Goal: Task Accomplishment & Management: Manage account settings

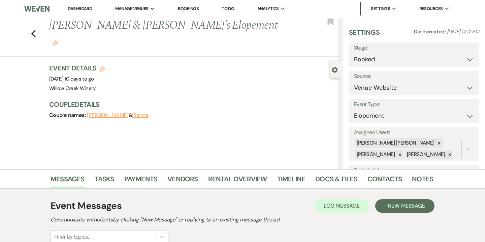
select select "5"
select select "22"
click at [82, 9] on link "Dashboard" at bounding box center [80, 9] width 24 height 6
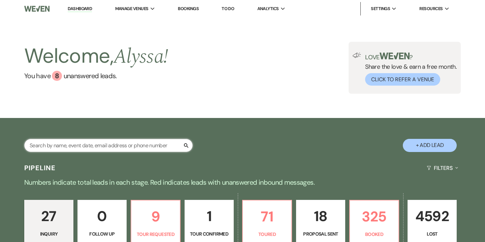
click at [126, 148] on input "text" at bounding box center [108, 145] width 168 height 13
type input "willow creek"
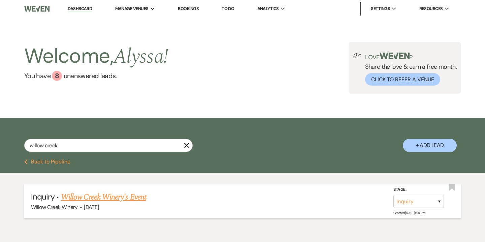
click at [123, 193] on link "Willow Creek Winery's Event" at bounding box center [103, 197] width 85 height 12
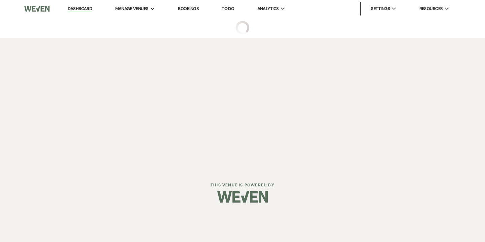
select select "13"
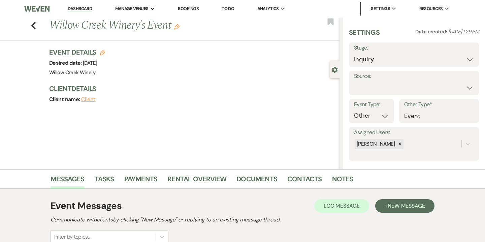
scroll to position [72, 0]
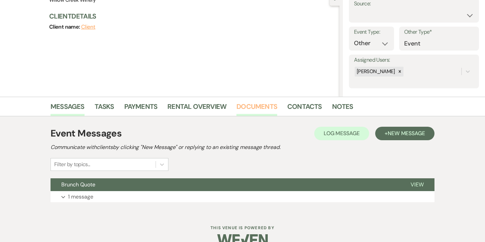
click at [249, 110] on link "Documents" at bounding box center [257, 108] width 41 height 15
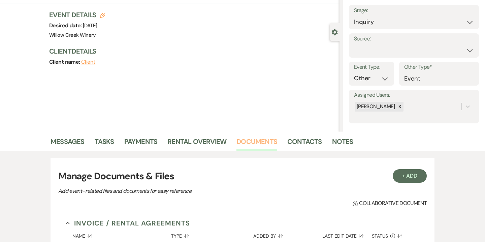
scroll to position [37, 0]
click at [102, 14] on icon "Edit" at bounding box center [102, 15] width 5 height 5
select select "531"
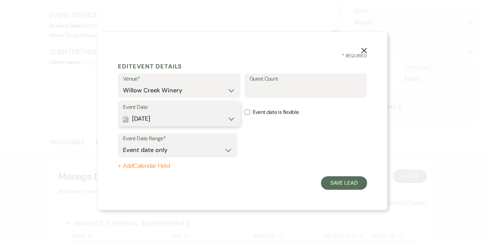
click at [151, 113] on button "Calendar [DATE] Expand" at bounding box center [179, 118] width 113 height 13
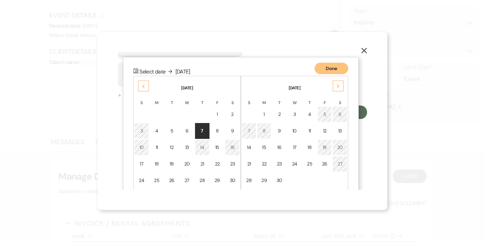
scroll to position [86, 0]
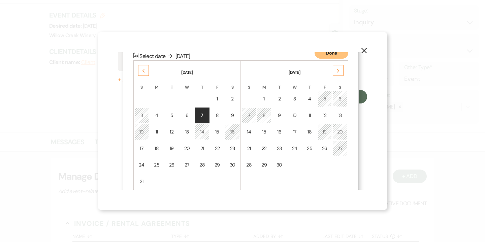
click at [336, 71] on div "Next" at bounding box center [338, 70] width 11 height 11
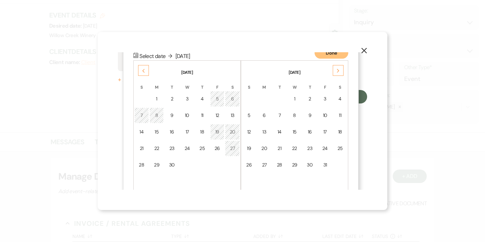
click at [336, 71] on div "Next" at bounding box center [338, 70] width 11 height 11
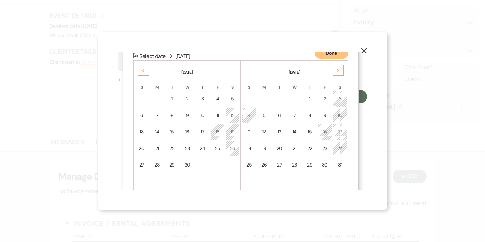
click at [336, 71] on div "Next" at bounding box center [338, 70] width 11 height 11
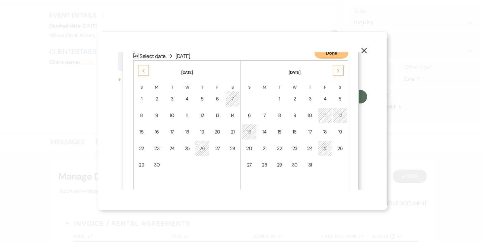
click at [336, 71] on div "Next" at bounding box center [338, 70] width 11 height 11
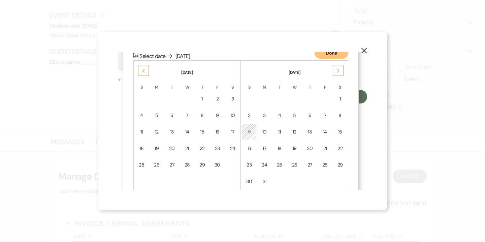
click at [336, 71] on div "Next" at bounding box center [338, 70] width 11 height 11
click at [322, 135] on td "18" at bounding box center [325, 132] width 14 height 16
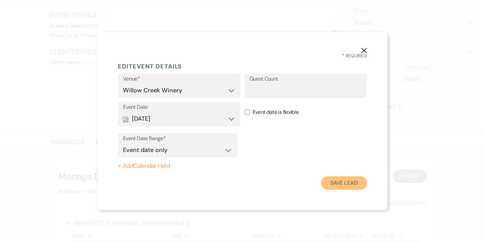
click at [344, 187] on button "Save Lead" at bounding box center [344, 182] width 46 height 13
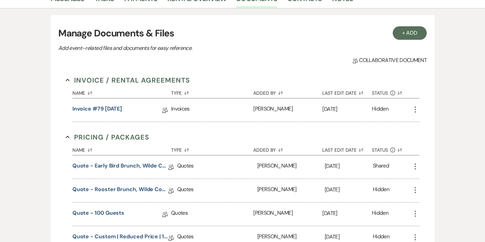
scroll to position [215, 0]
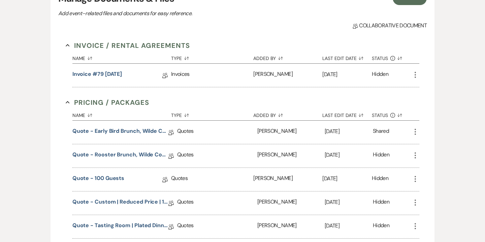
click at [418, 77] on icon "More" at bounding box center [415, 75] width 8 height 8
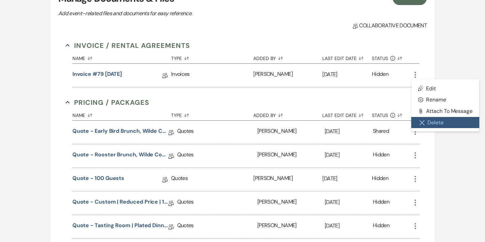
click at [431, 118] on button "Close Delete X Delete" at bounding box center [445, 122] width 68 height 11
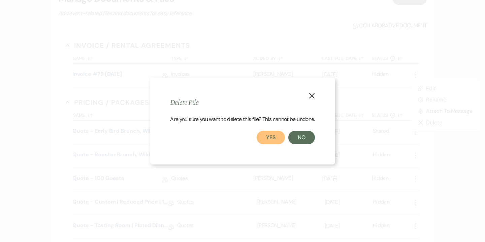
click at [278, 138] on button "Yes" at bounding box center [271, 137] width 28 height 13
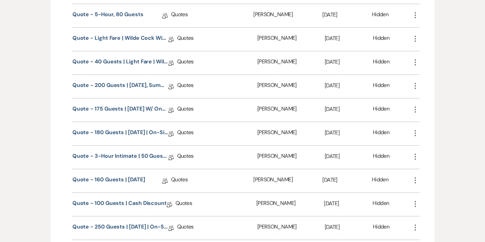
scroll to position [395, 0]
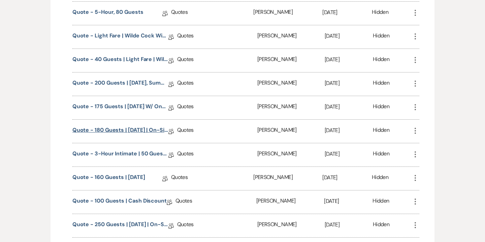
click at [139, 131] on link "Quote - 180 guests | [DATE] | on-site ceremony" at bounding box center [120, 131] width 96 height 10
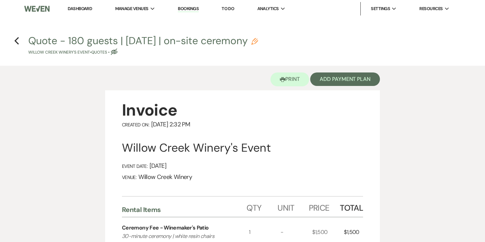
click at [13, 37] on h4 "Previous Quote - 180 guests | [DATE] | on-site ceremony [GEOGRAPHIC_DATA]'s Eve…" at bounding box center [242, 45] width 485 height 22
click at [16, 39] on icon "Previous" at bounding box center [16, 41] width 5 height 8
select select "13"
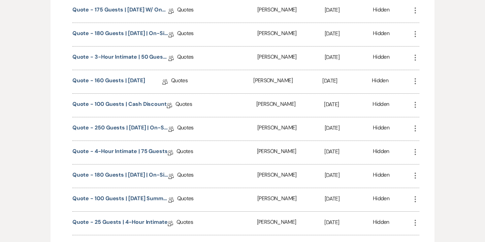
scroll to position [492, 0]
click at [122, 175] on link "Quote - 180 guests | [DATE] | on-site ceremony" at bounding box center [120, 175] width 96 height 10
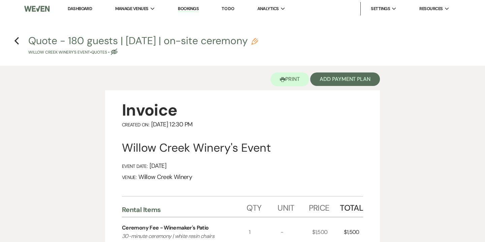
click at [251, 44] on use "button" at bounding box center [254, 41] width 7 height 7
select select "8"
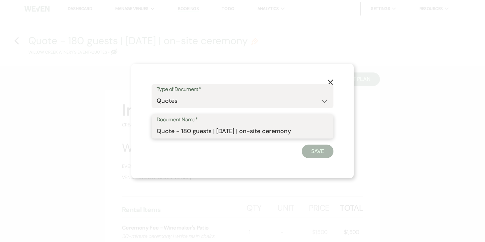
click at [236, 134] on input "Quote - 180 guests | [DATE] | on-site ceremony" at bounding box center [243, 131] width 172 height 13
click at [331, 81] on icon "X" at bounding box center [330, 82] width 6 height 6
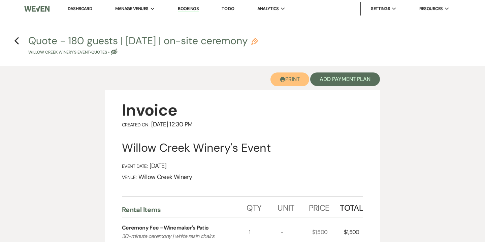
click at [294, 80] on button "Printer Print" at bounding box center [290, 79] width 39 height 14
click at [15, 41] on use "button" at bounding box center [16, 40] width 4 height 7
select select "13"
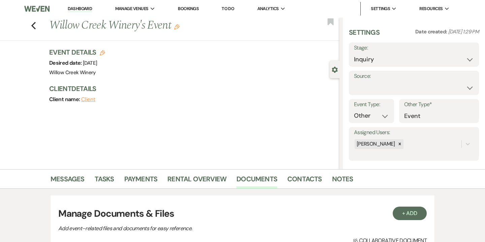
scroll to position [492, 0]
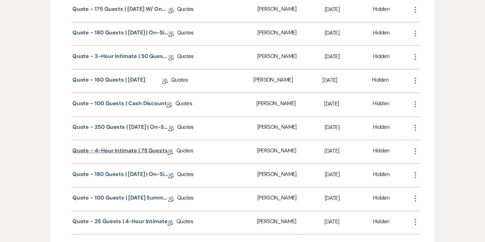
click at [133, 147] on link "Quote - 4-hour intimate | 75 guests" at bounding box center [119, 152] width 95 height 10
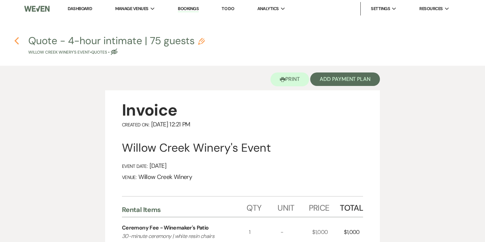
click at [15, 41] on icon "Previous" at bounding box center [16, 41] width 5 height 8
select select "13"
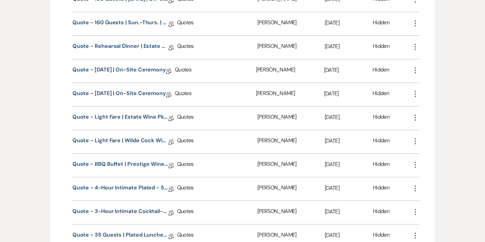
scroll to position [910, 0]
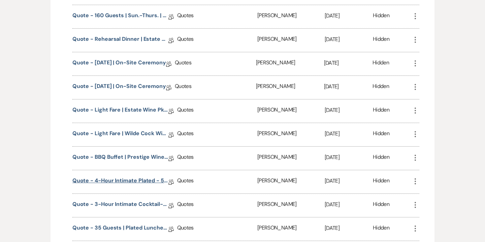
click at [123, 177] on link "Quote - 4-hour intimate plated - 50 guests" at bounding box center [120, 182] width 96 height 10
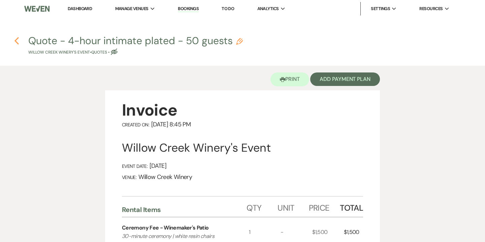
click at [18, 42] on icon "Previous" at bounding box center [16, 41] width 5 height 8
select select "13"
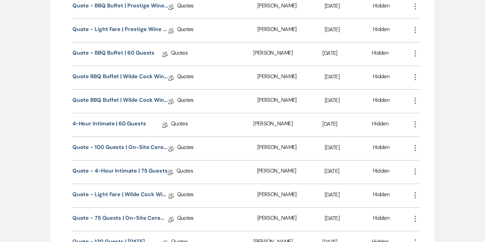
scroll to position [1298, 0]
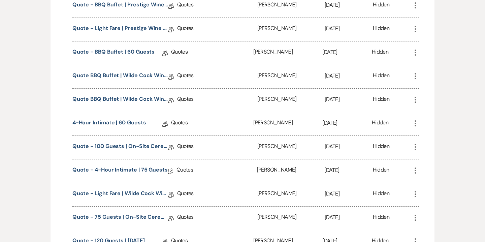
click at [140, 166] on link "Quote - 4-hour intimate | 75 guests" at bounding box center [119, 171] width 95 height 10
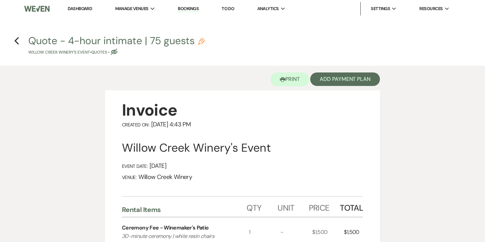
click at [202, 42] on icon "Pencil" at bounding box center [201, 41] width 7 height 7
select select "8"
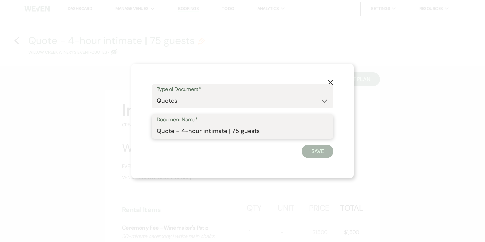
click at [210, 132] on input "Quote - 4-hour intimate | 75 guests" at bounding box center [243, 131] width 172 height 13
click at [332, 81] on use "button" at bounding box center [330, 82] width 5 height 5
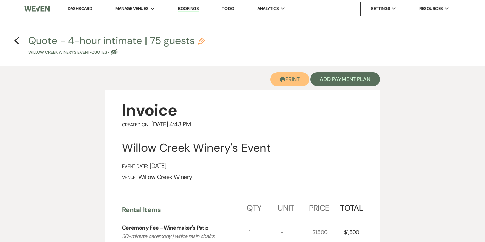
click at [295, 82] on button "Printer Print" at bounding box center [290, 79] width 39 height 14
click at [15, 41] on icon "Previous" at bounding box center [16, 41] width 5 height 8
select select "13"
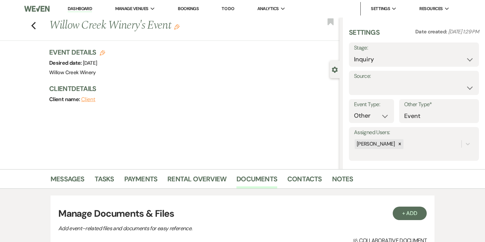
click at [86, 10] on link "Dashboard" at bounding box center [80, 9] width 24 height 6
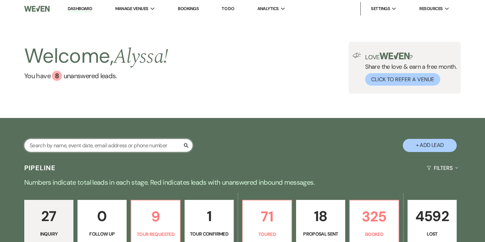
click at [103, 143] on input "text" at bounding box center [108, 145] width 168 height 13
type input "southern"
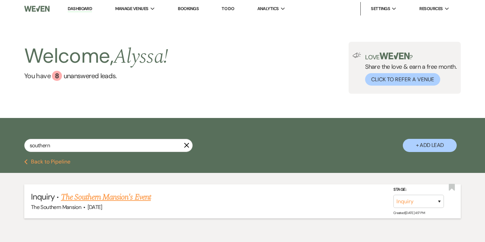
click at [102, 198] on link "The Southern Mansion's Event" at bounding box center [106, 197] width 90 height 12
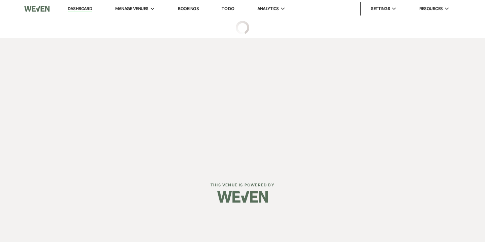
select select "13"
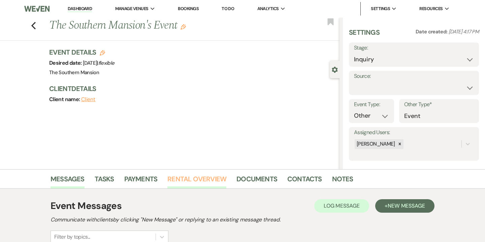
click at [220, 180] on link "Rental Overview" at bounding box center [196, 181] width 59 height 15
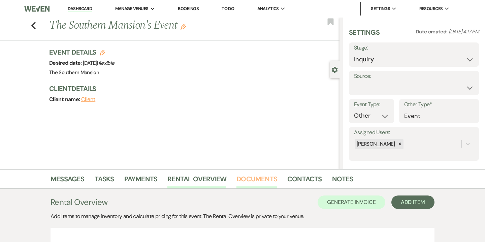
click at [251, 181] on link "Documents" at bounding box center [257, 181] width 41 height 15
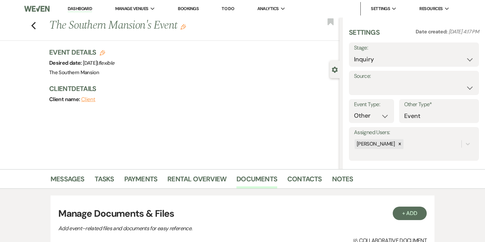
click at [102, 52] on icon "Edit" at bounding box center [102, 52] width 5 height 5
select select "641"
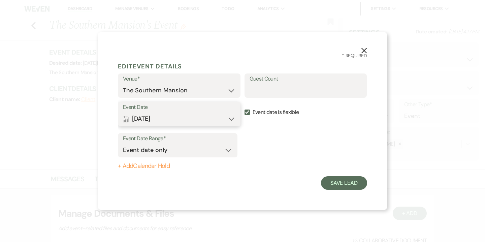
click at [165, 115] on button "Calendar [DATE] Expand" at bounding box center [179, 118] width 113 height 13
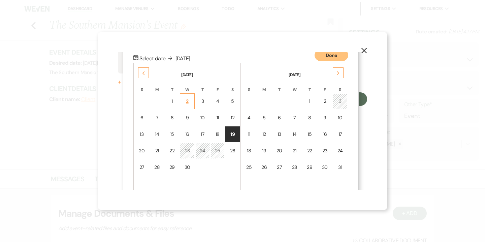
scroll to position [86, 0]
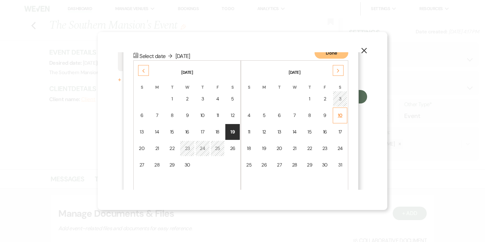
click at [339, 117] on div "10" at bounding box center [340, 115] width 6 height 7
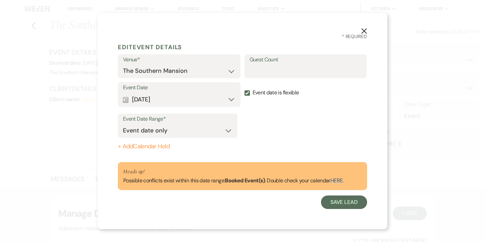
scroll to position [0, 0]
click at [339, 206] on button "Save Lead" at bounding box center [344, 201] width 46 height 13
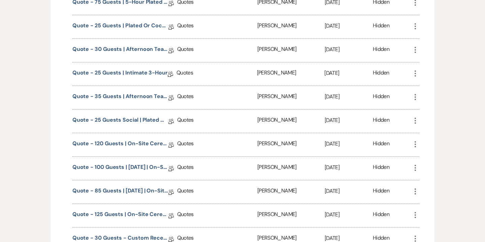
scroll to position [641, 0]
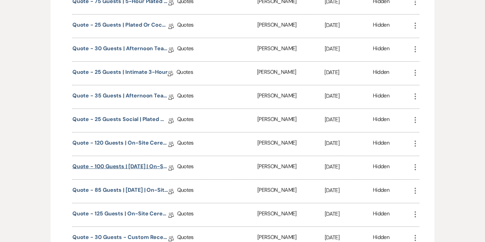
click at [135, 163] on link "Quote - 100 guests | [DATE] | on-site ceremony" at bounding box center [120, 167] width 96 height 10
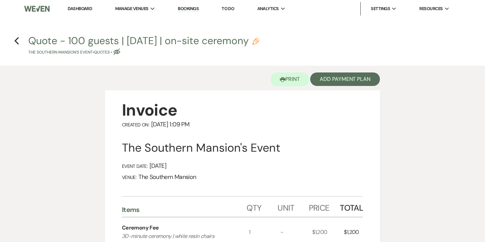
click at [259, 43] on use "button" at bounding box center [255, 41] width 7 height 7
select select "8"
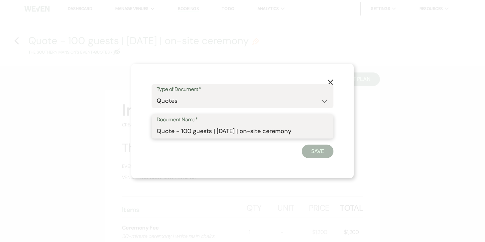
click at [233, 130] on input "Quote - 100 guests | [DATE] | on-site ceremony" at bounding box center [243, 131] width 172 height 13
click at [332, 80] on use "button" at bounding box center [330, 82] width 5 height 5
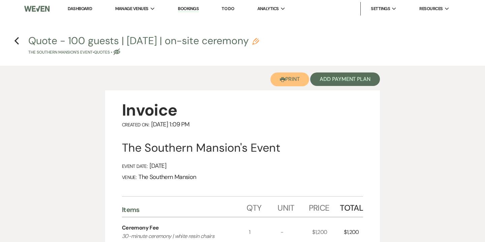
click at [293, 83] on button "Printer Print" at bounding box center [290, 79] width 39 height 14
